Goal: Navigation & Orientation: Find specific page/section

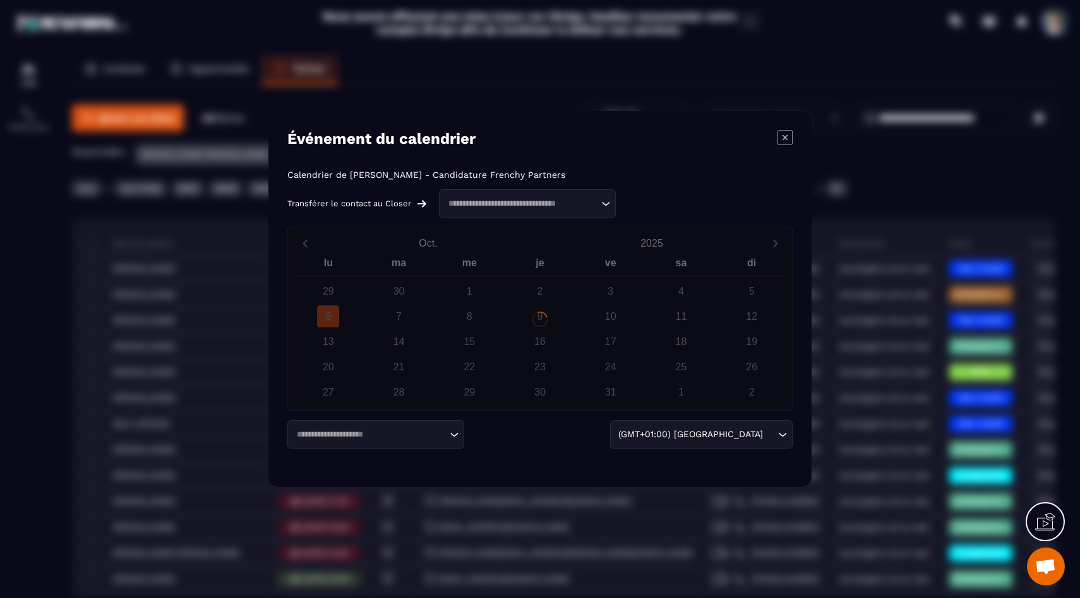
scroll to position [1299, 0]
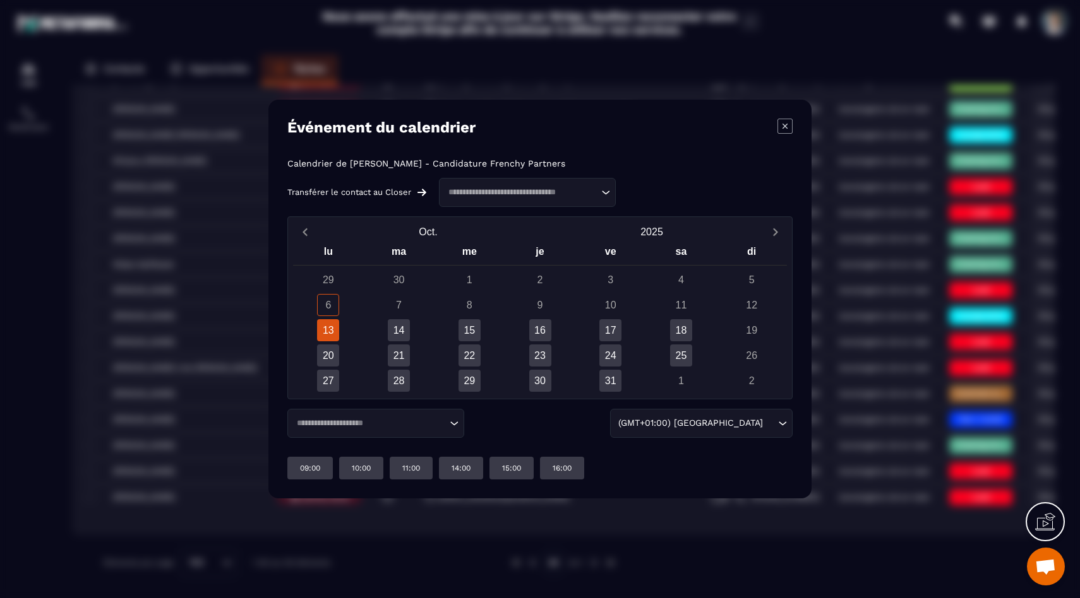
click at [324, 333] on div "13" at bounding box center [328, 330] width 22 height 22
click at [68, 172] on div "Modal window" at bounding box center [540, 299] width 1080 height 598
click at [775, 123] on div "Événement du calendrier" at bounding box center [539, 128] width 505 height 18
click at [777, 124] on icon "Modal window" at bounding box center [784, 126] width 15 height 15
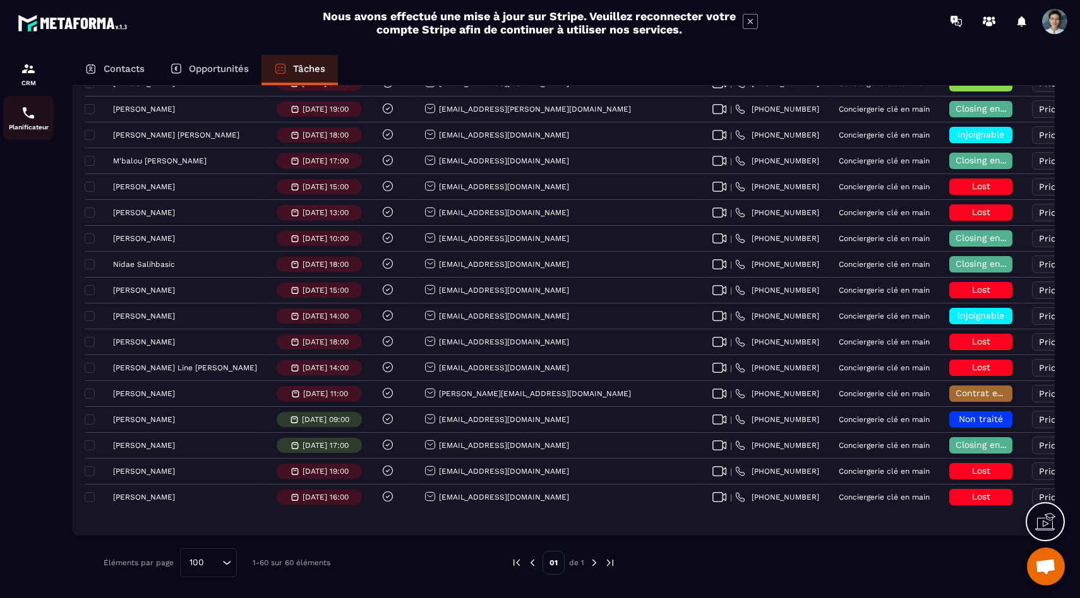
click at [39, 126] on p "Planificateur" at bounding box center [28, 127] width 51 height 7
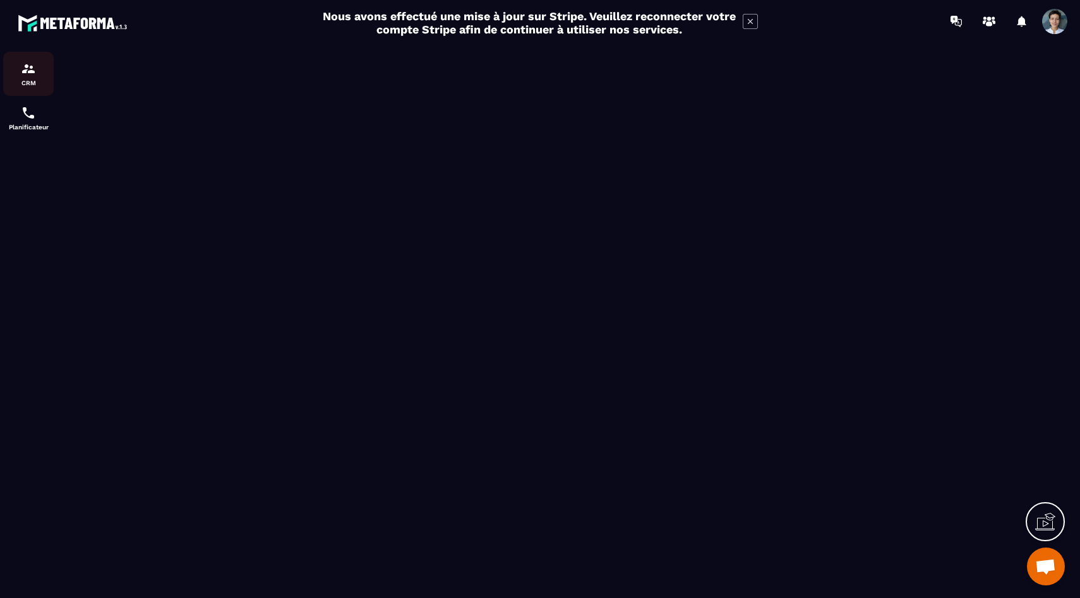
click at [29, 83] on p "CRM" at bounding box center [28, 83] width 51 height 7
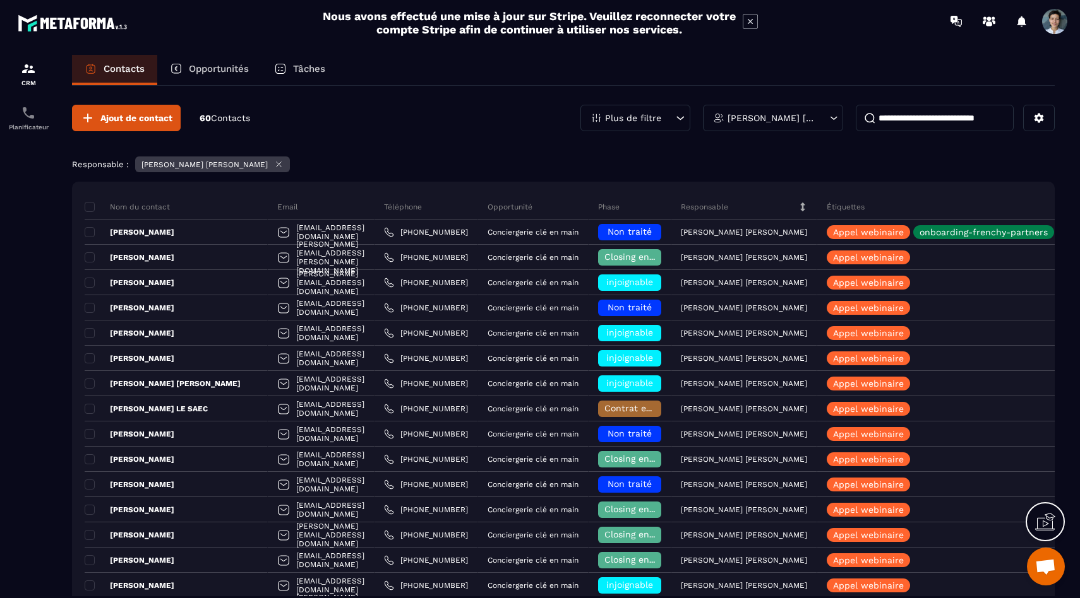
click at [316, 59] on div "Tâches" at bounding box center [299, 70] width 76 height 30
